Goal: Task Accomplishment & Management: Use online tool/utility

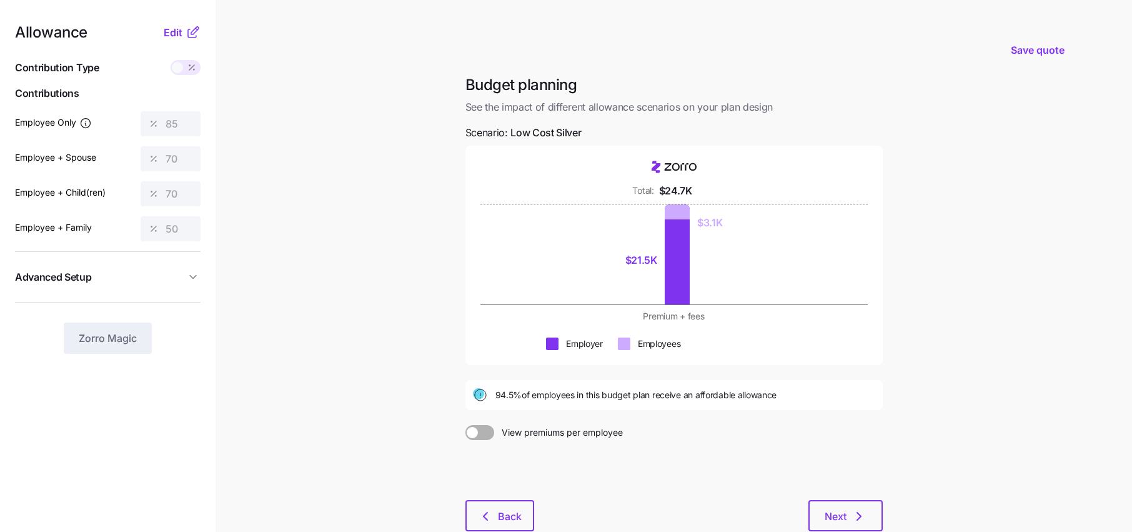
scroll to position [79, 0]
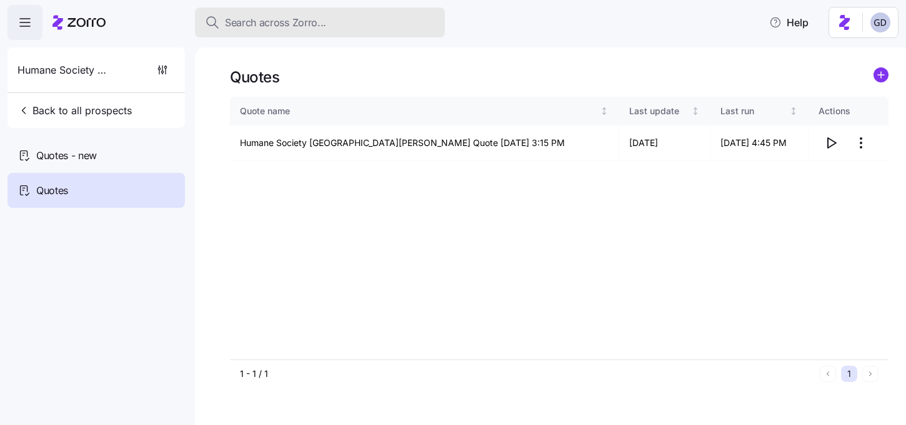
click at [307, 28] on span "Search across Zorro..." at bounding box center [275, 23] width 101 height 16
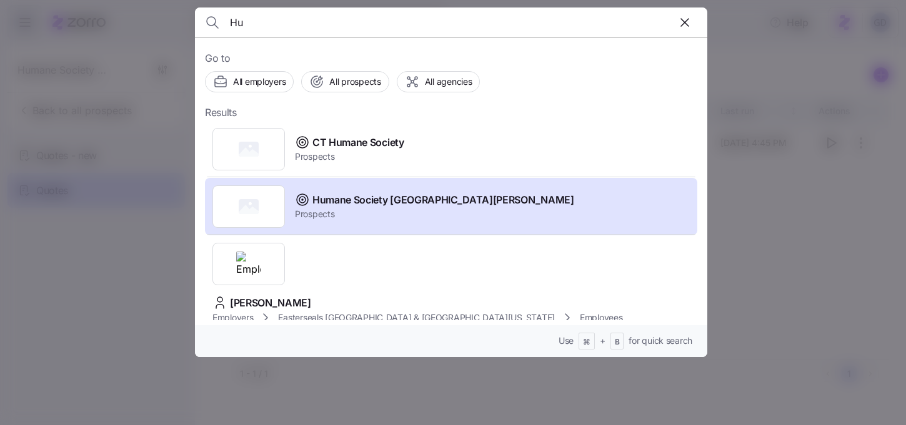
type input "H"
type input "p"
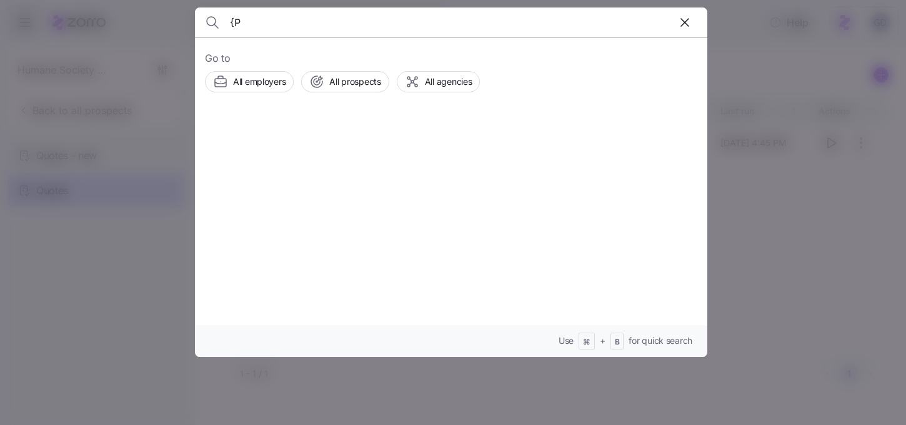
type input "{"
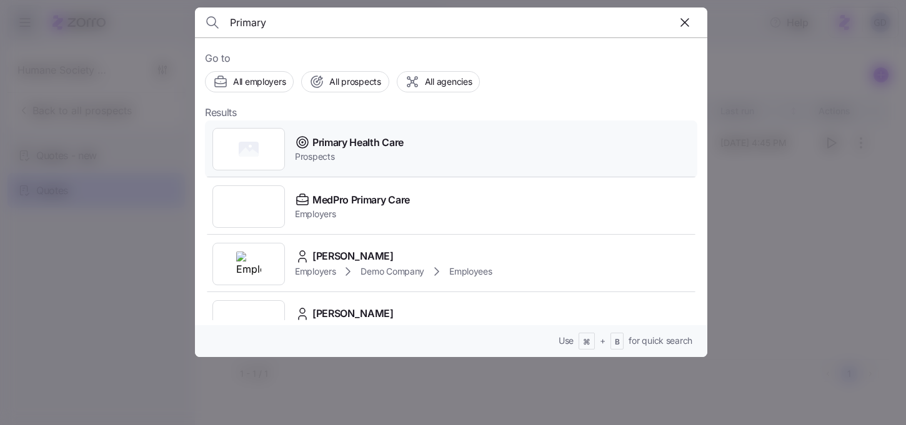
type input "Primary"
click at [358, 151] on span "Prospects" at bounding box center [349, 157] width 109 height 12
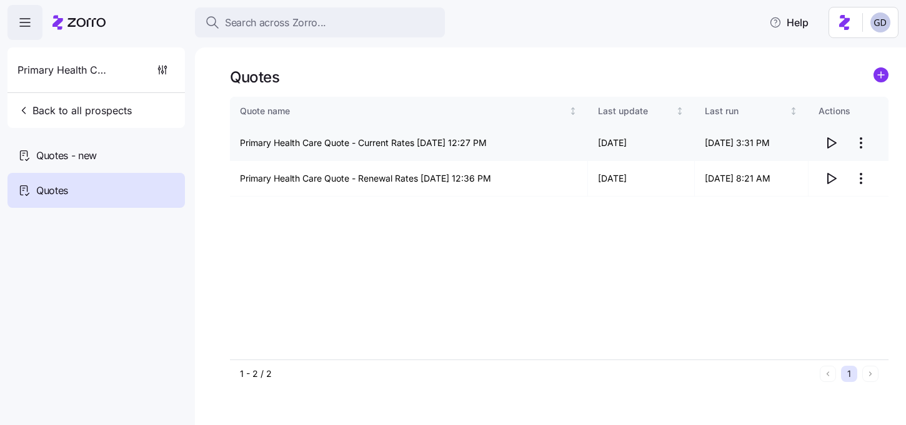
click at [833, 144] on icon "button" at bounding box center [830, 143] width 15 height 15
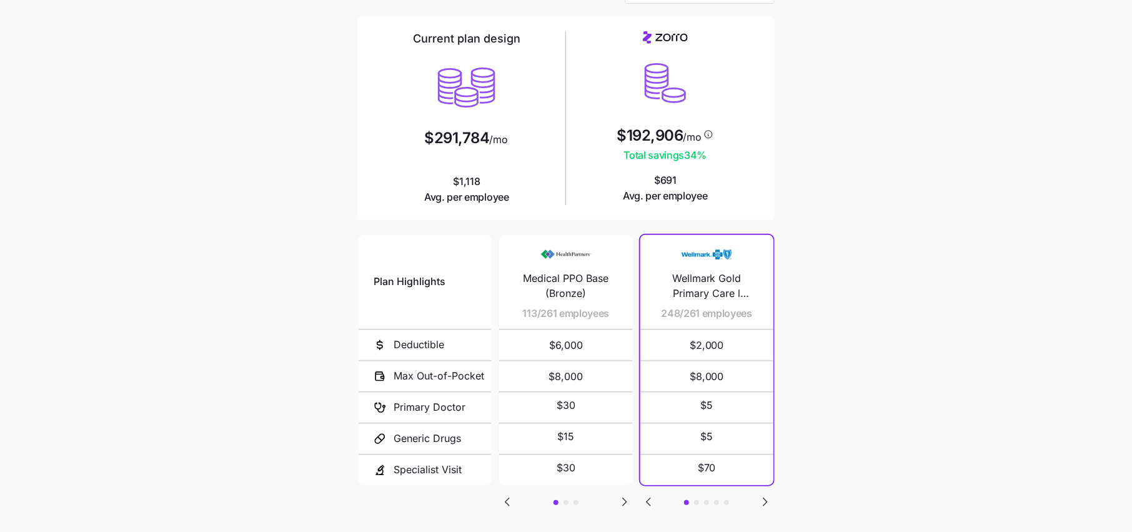
scroll to position [150, 0]
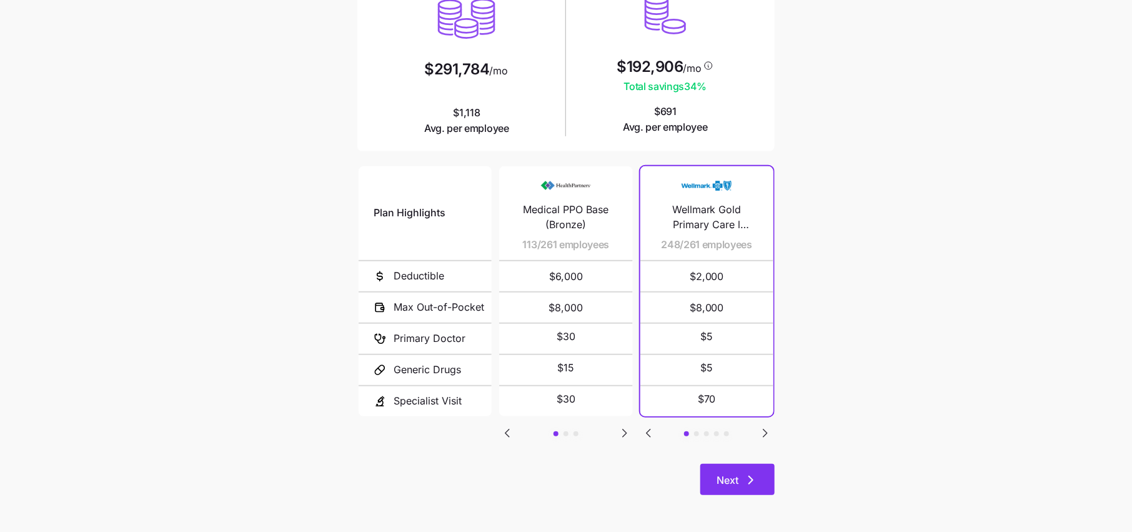
click at [740, 478] on span "Next" at bounding box center [737, 479] width 42 height 15
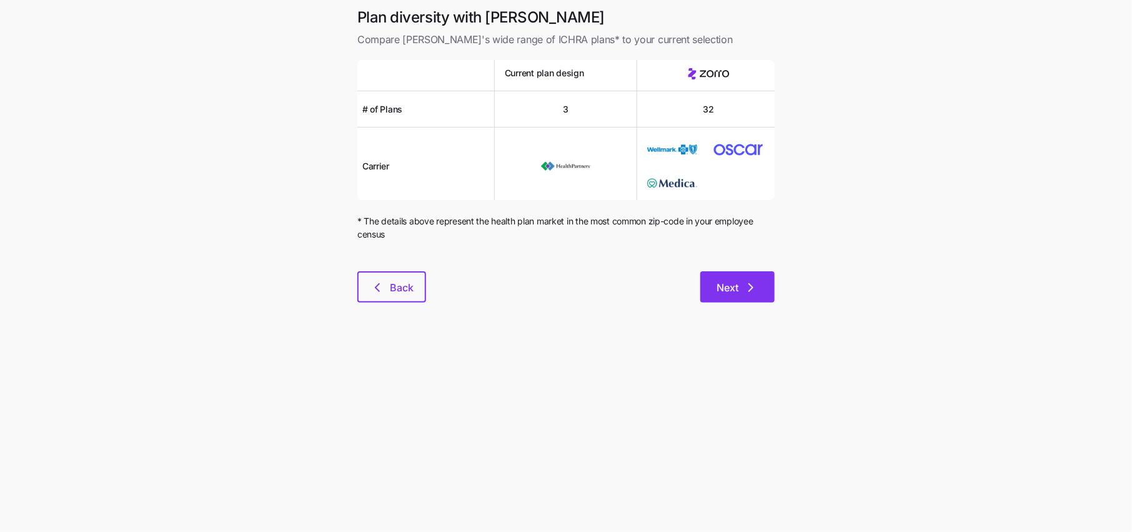
click at [744, 285] on icon "button" at bounding box center [750, 287] width 15 height 15
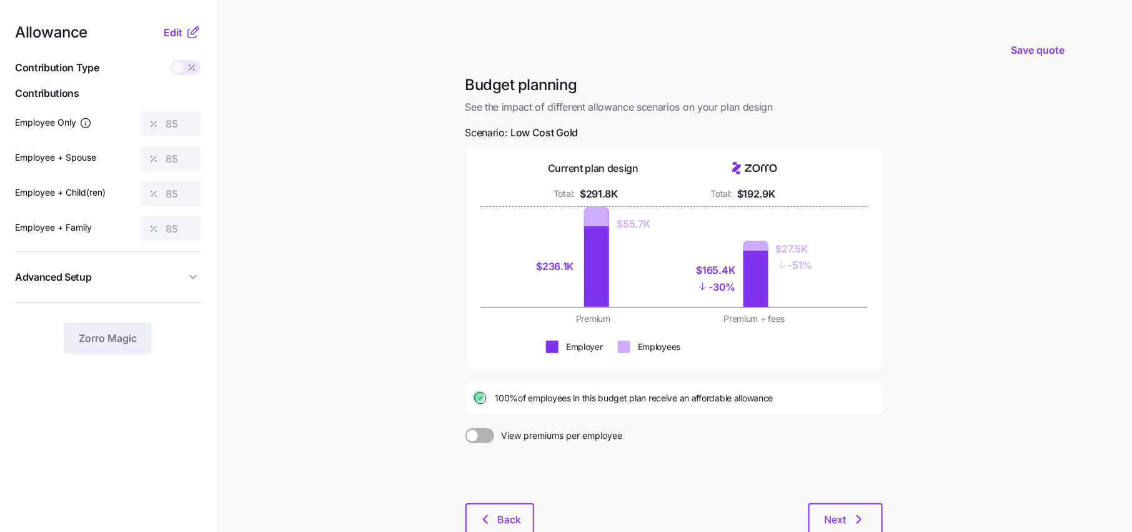
click at [187, 27] on icon at bounding box center [193, 32] width 15 height 15
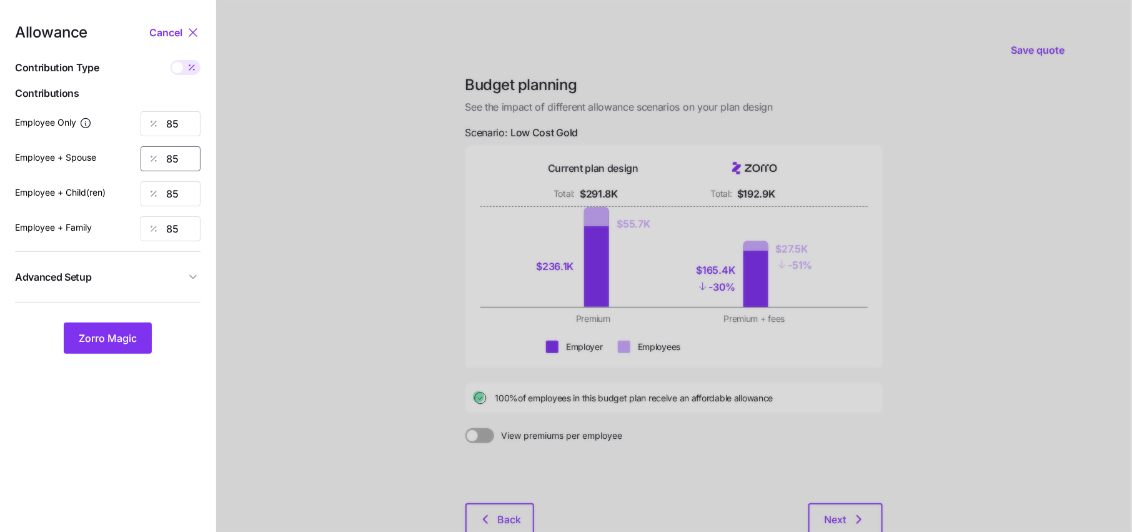
click at [185, 157] on input "85" at bounding box center [171, 158] width 60 height 25
type input "80"
click at [184, 191] on input "85" at bounding box center [171, 193] width 60 height 25
type input "80"
click at [185, 234] on input "85" at bounding box center [171, 228] width 60 height 25
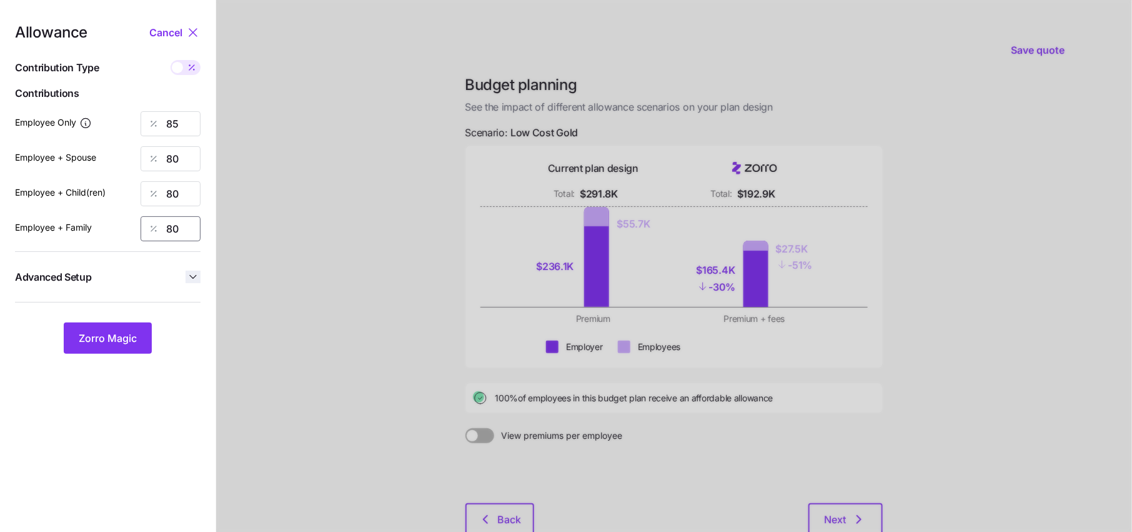
type input "80"
click at [192, 272] on icon "button" at bounding box center [193, 276] width 12 height 12
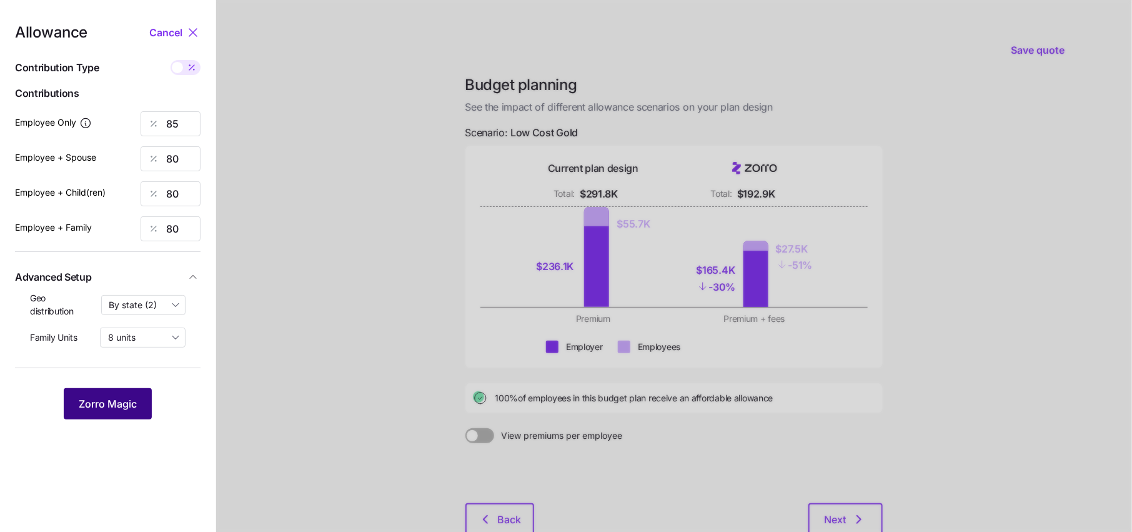
click at [116, 410] on button "Zorro Magic" at bounding box center [108, 403] width 88 height 31
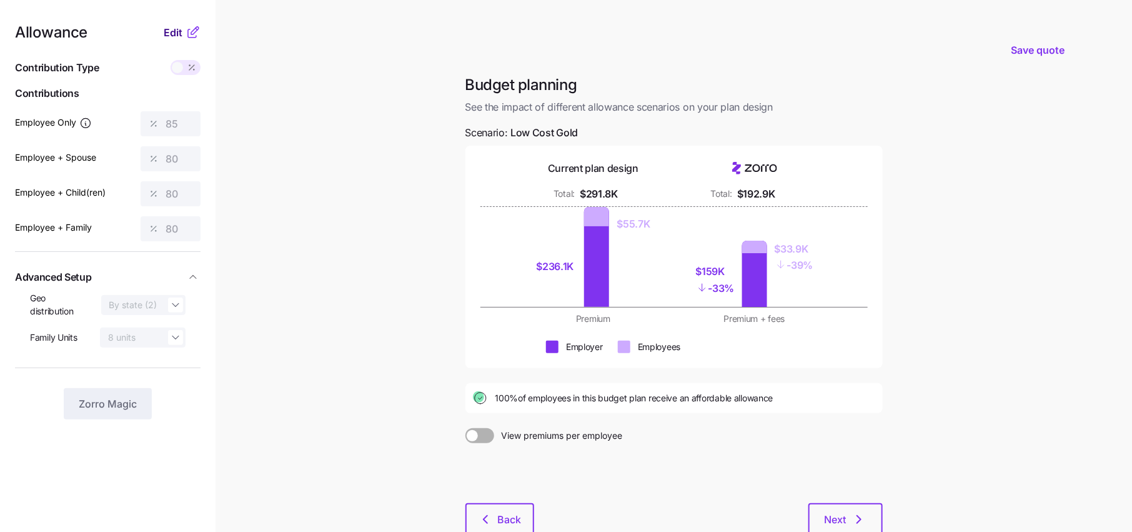
click at [179, 39] on span "Edit" at bounding box center [173, 32] width 19 height 15
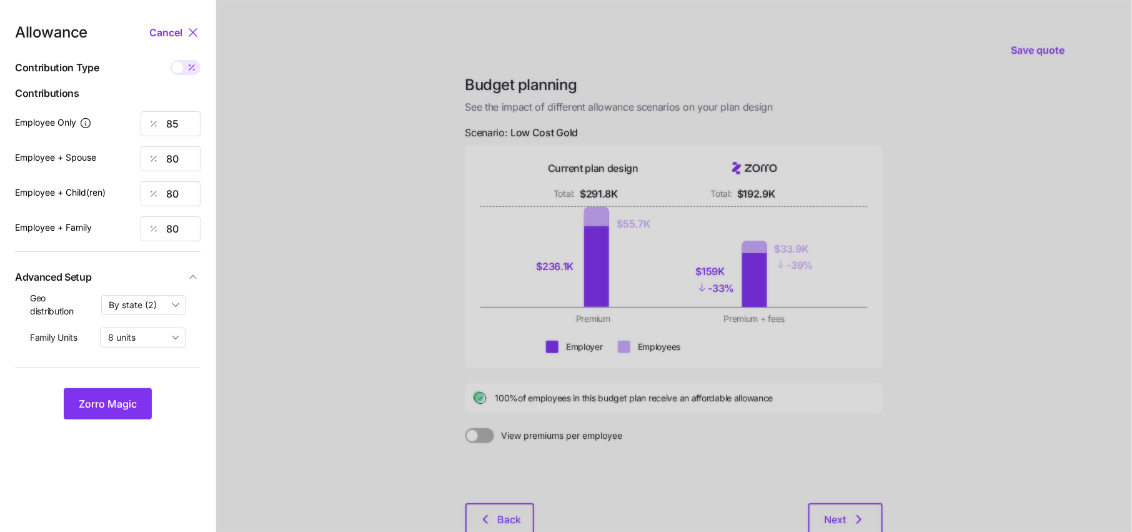
click at [194, 67] on icon at bounding box center [192, 67] width 10 height 10
click at [171, 60] on input "checkbox" at bounding box center [171, 60] width 0 height 0
type input "409"
type input "770"
type input "699"
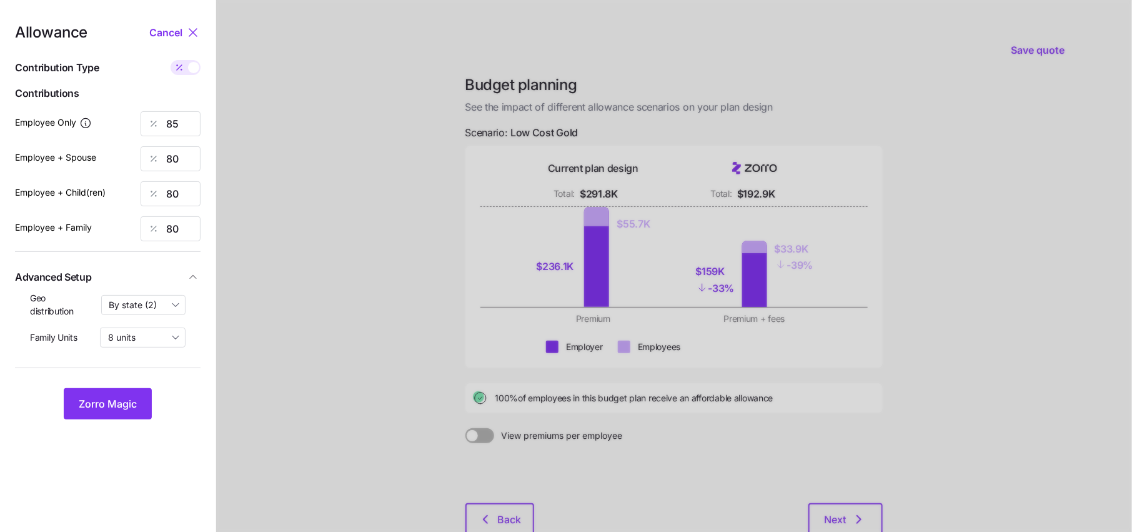
type input "1084"
drag, startPoint x: 189, startPoint y: 166, endPoint x: 142, endPoint y: 166, distance: 46.2
click at [142, 166] on div "770" at bounding box center [171, 158] width 60 height 25
type input "409"
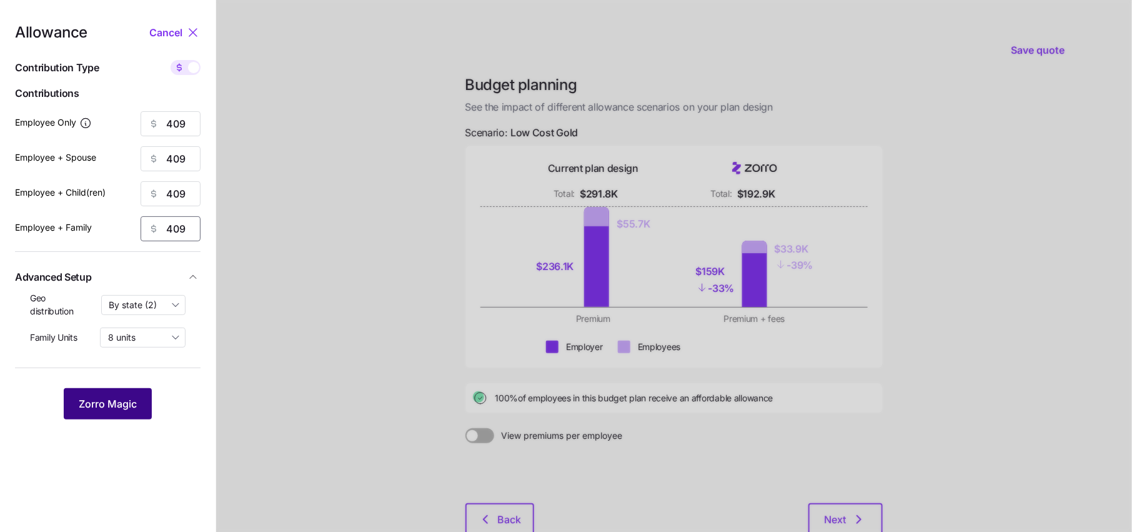
type input "409"
click at [124, 395] on button "Zorro Magic" at bounding box center [108, 403] width 88 height 31
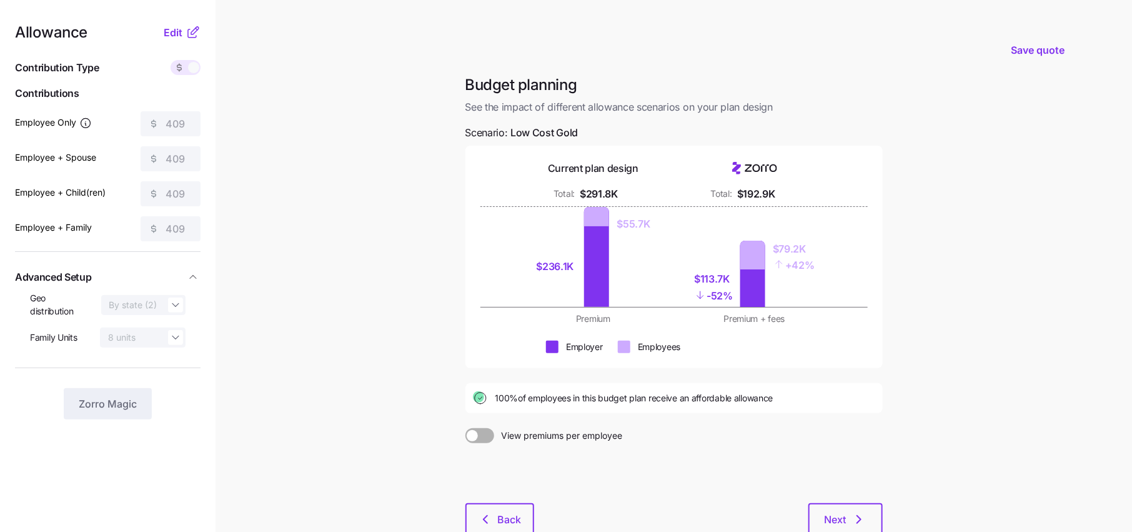
click at [187, 25] on icon at bounding box center [193, 32] width 15 height 15
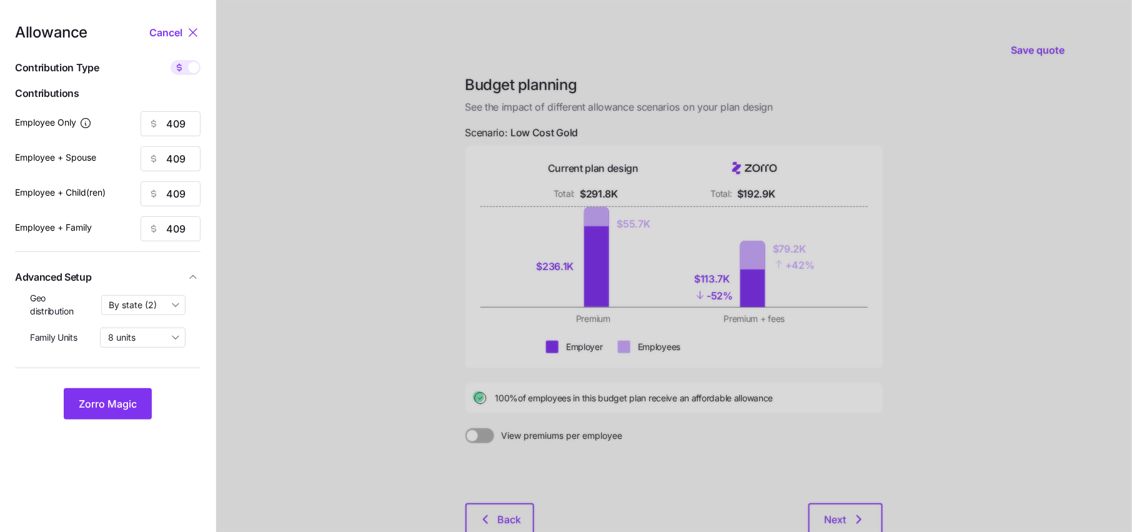
click at [187, 68] on span at bounding box center [179, 67] width 17 height 15
click at [171, 60] on input "checkbox" at bounding box center [171, 60] width 0 height 0
type input "85"
type input "42"
type input "47"
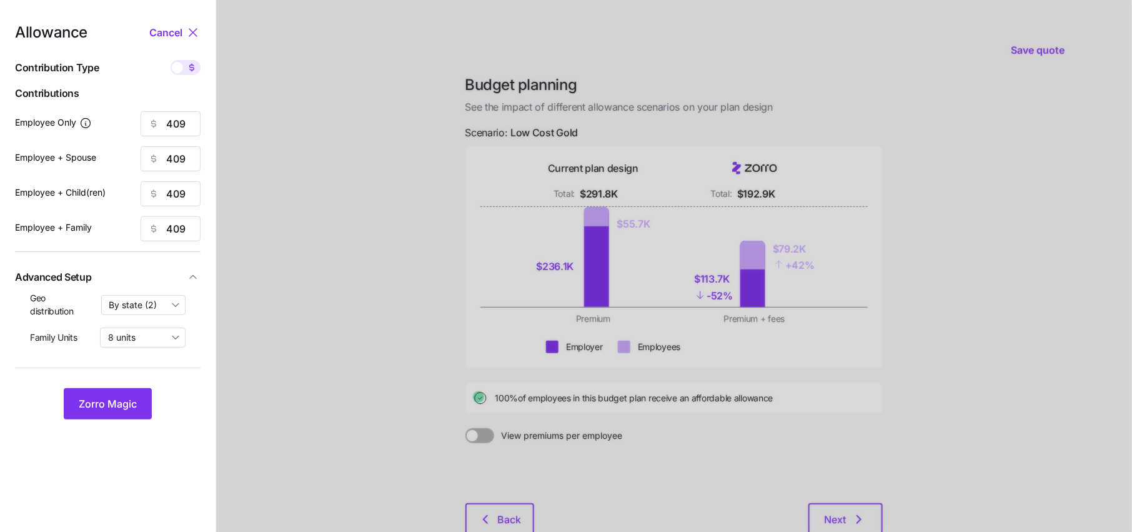
type input "30"
drag, startPoint x: 187, startPoint y: 161, endPoint x: 119, endPoint y: 161, distance: 67.5
click at [119, 161] on div "Employee + Spouse 42" at bounding box center [108, 158] width 186 height 25
type input "80"
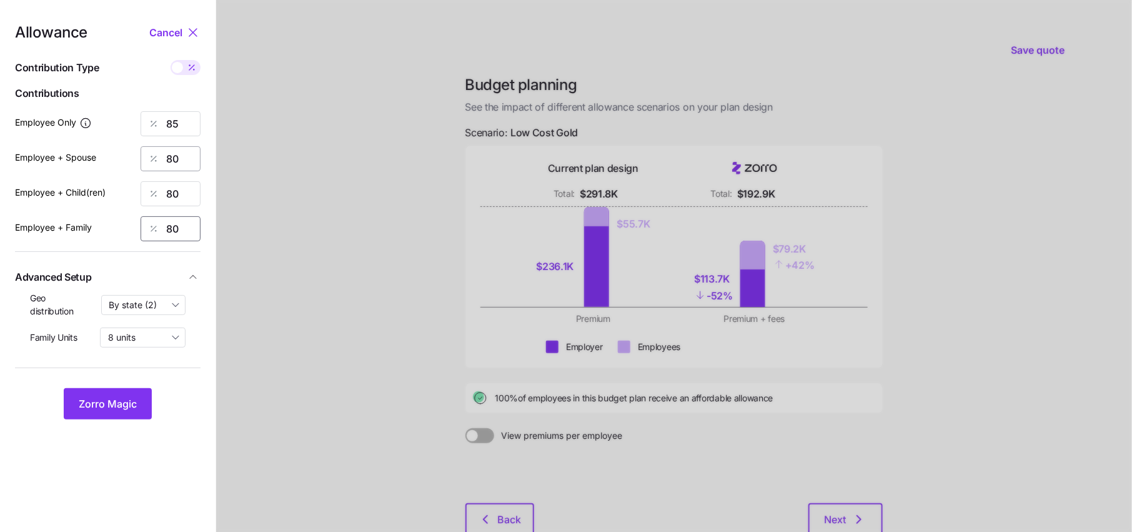
type input "80"
drag, startPoint x: 190, startPoint y: 153, endPoint x: 151, endPoint y: 153, distance: 38.7
click at [152, 153] on div "80" at bounding box center [171, 158] width 60 height 25
type input "70"
type input "707"
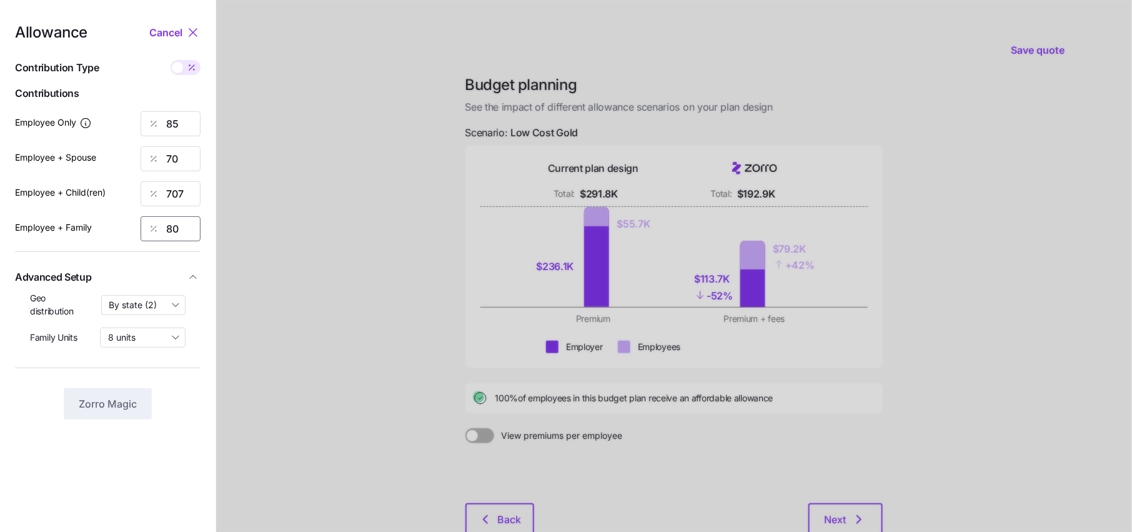
type input "0"
type input "70"
click at [181, 186] on input "707" at bounding box center [171, 193] width 60 height 25
type input "70"
click at [114, 404] on span "Zorro Magic" at bounding box center [108, 403] width 58 height 15
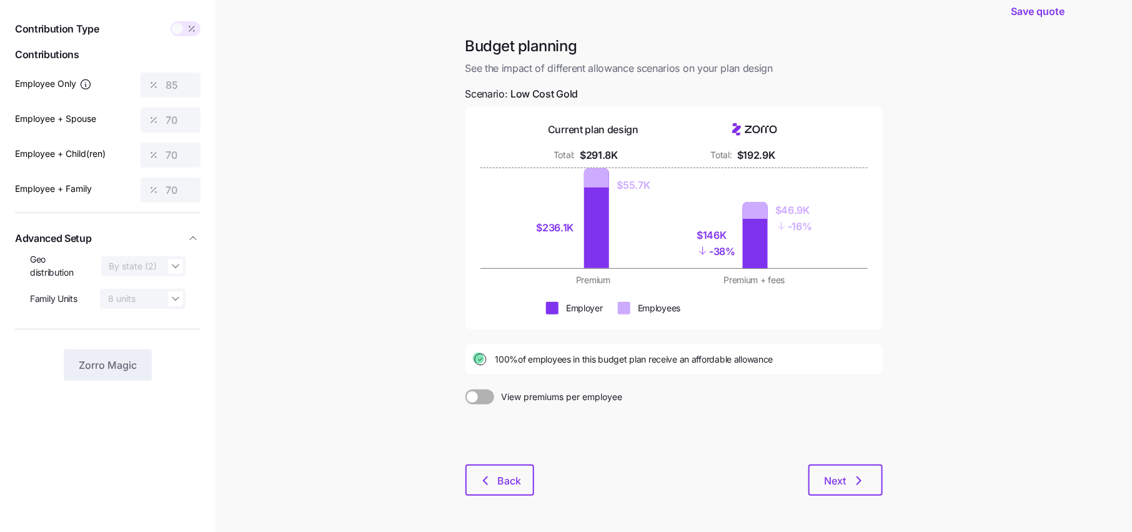
scroll to position [41, 0]
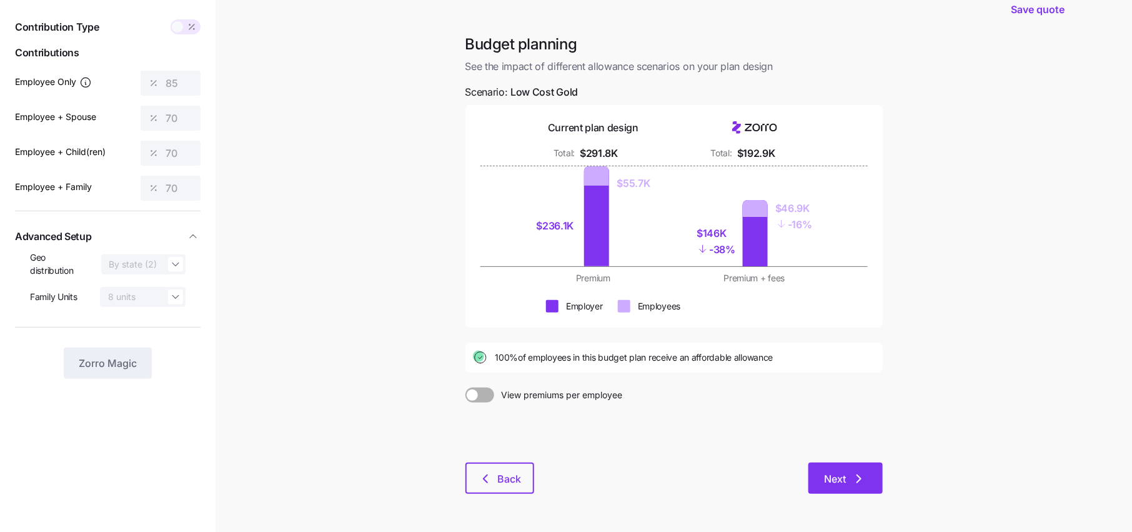
click at [845, 487] on button "Next" at bounding box center [845, 477] width 74 height 31
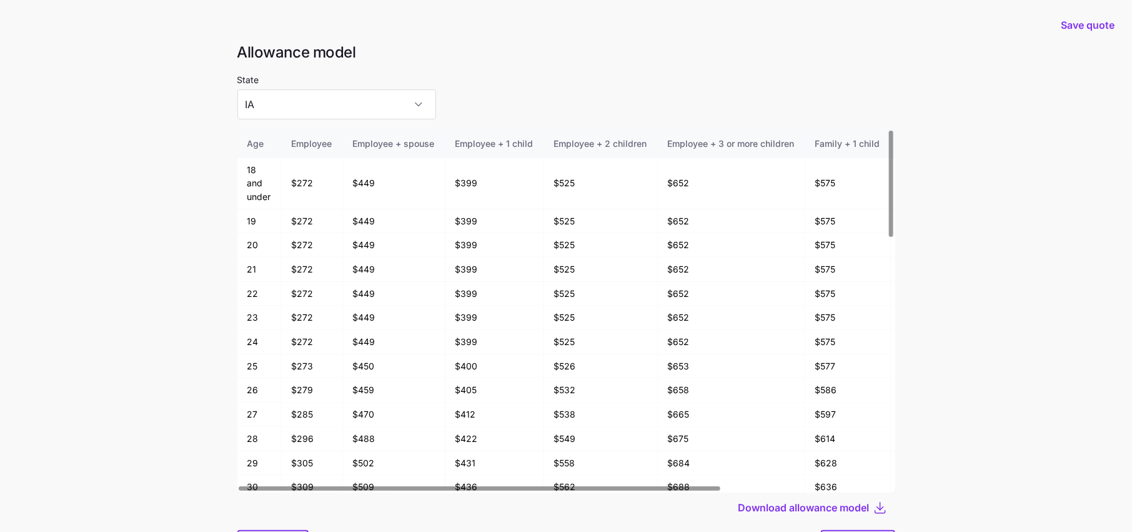
scroll to position [66, 0]
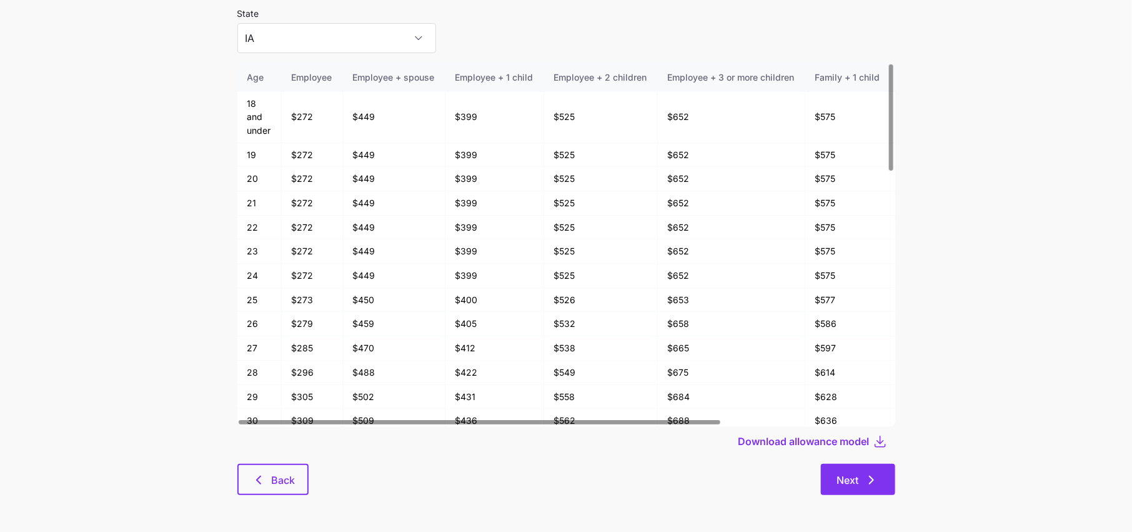
click at [863, 476] on span "Next" at bounding box center [858, 479] width 42 height 15
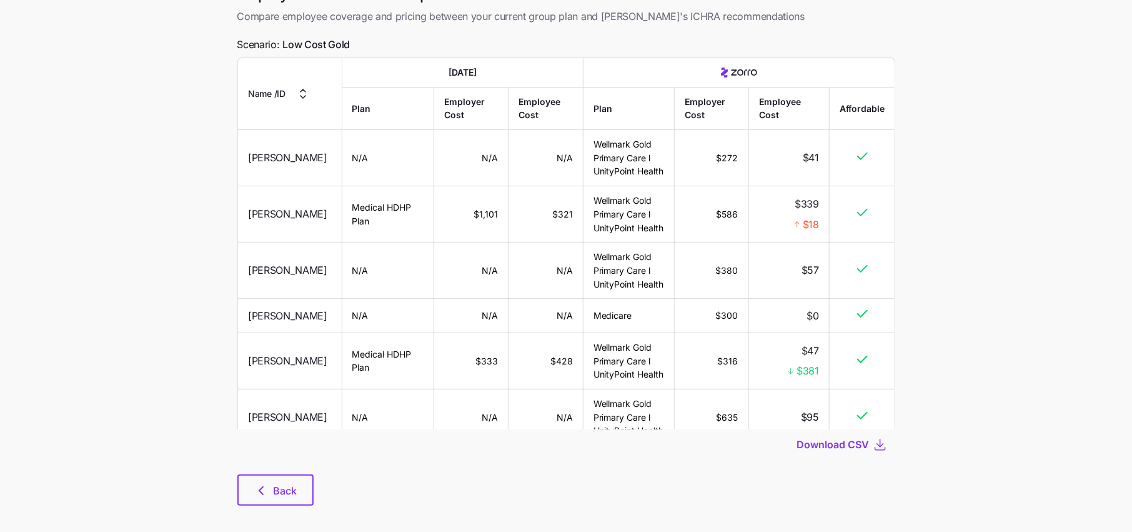
scroll to position [74, 0]
click at [851, 446] on span "Download CSV" at bounding box center [833, 443] width 72 height 15
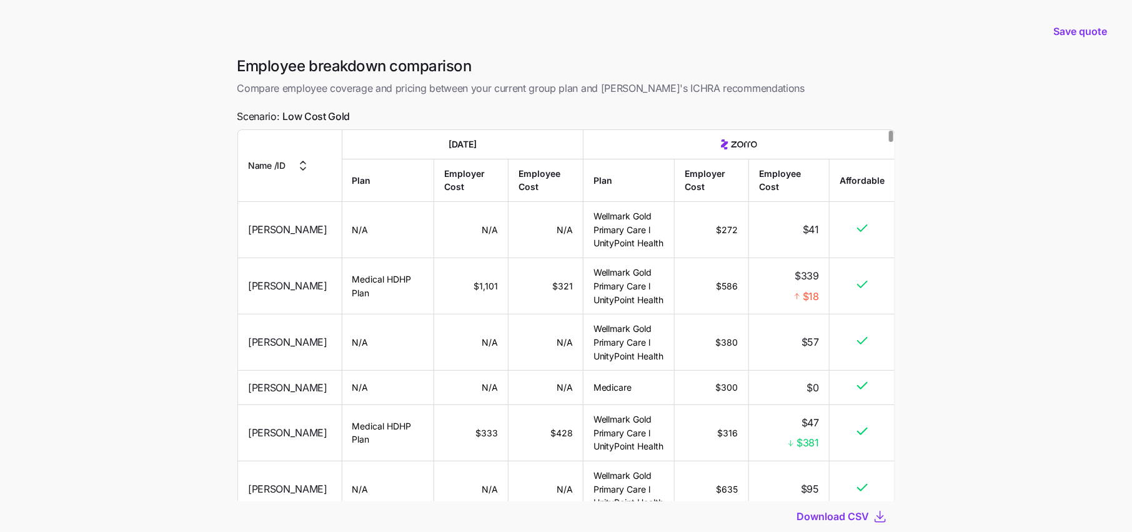
scroll to position [0, 0]
